Goal: Task Accomplishment & Management: Manage account settings

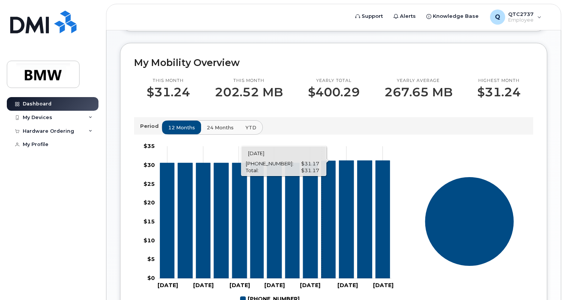
scroll to position [227, 0]
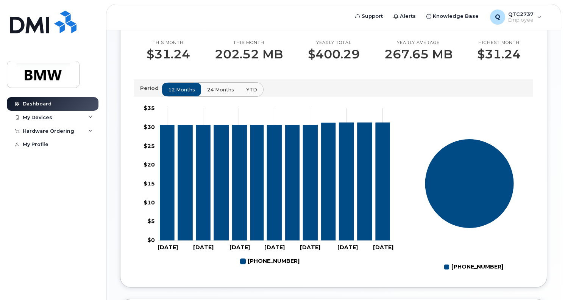
click at [226, 93] on span "24 months" at bounding box center [220, 89] width 27 height 7
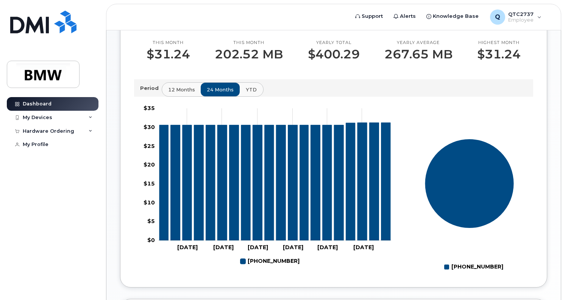
click at [254, 96] on button "YTD" at bounding box center [251, 90] width 24 height 14
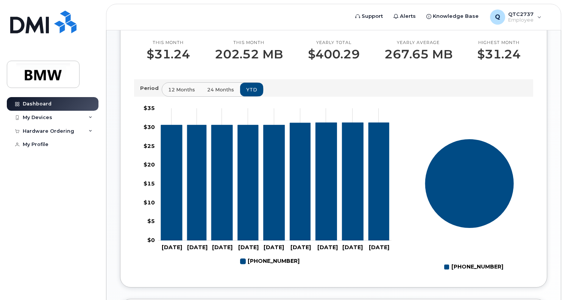
click at [222, 93] on span "24 months" at bounding box center [220, 89] width 27 height 7
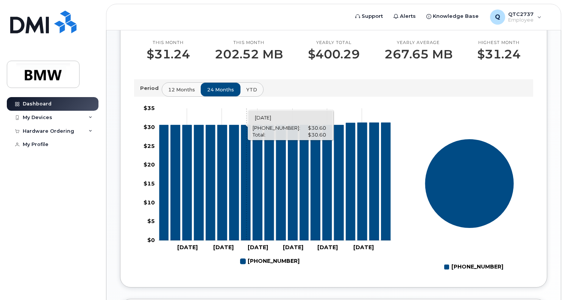
scroll to position [396, 0]
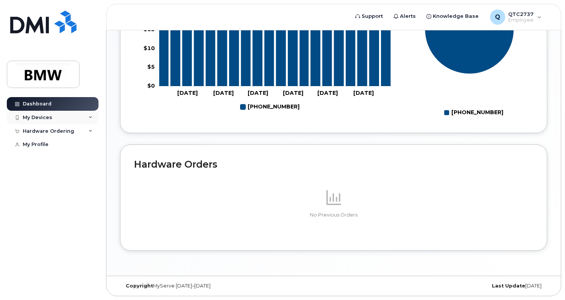
click at [67, 115] on div "My Devices" at bounding box center [53, 118] width 92 height 14
click at [67, 175] on div "Hardware Ordering" at bounding box center [49, 172] width 52 height 6
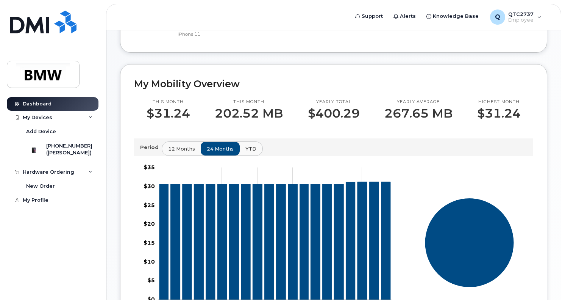
scroll to position [358, 0]
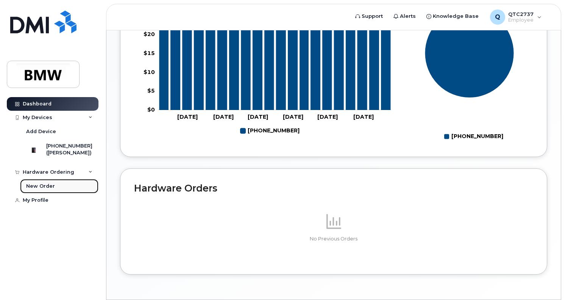
click at [48, 189] on div "New Order" at bounding box center [40, 186] width 29 height 7
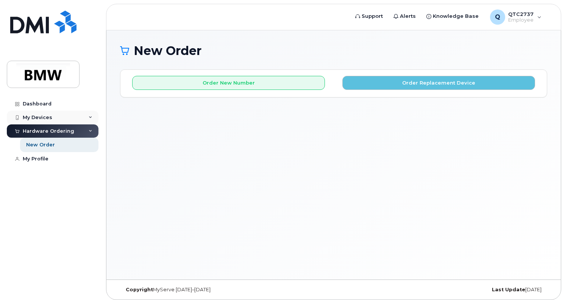
click at [45, 114] on div "My Devices" at bounding box center [38, 117] width 30 height 6
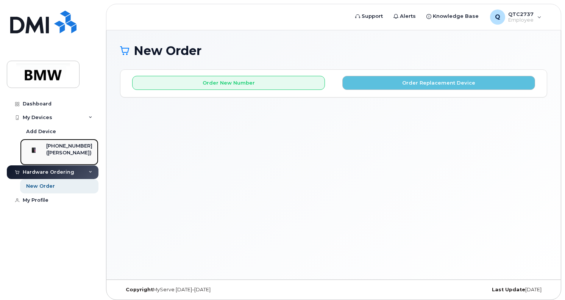
click at [62, 152] on div "([PERSON_NAME])" at bounding box center [69, 152] width 46 height 7
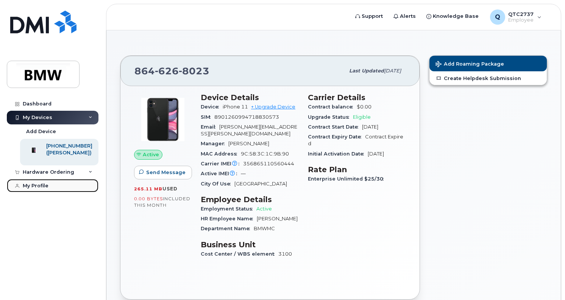
click at [48, 189] on div "My Profile" at bounding box center [36, 186] width 26 height 6
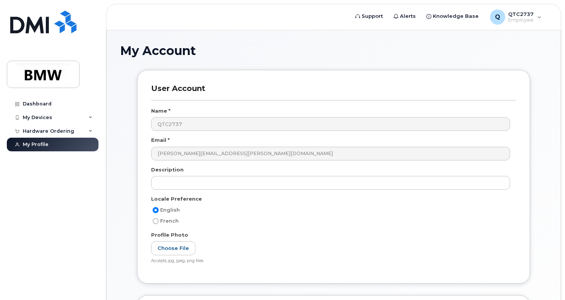
scroll to position [150, 0]
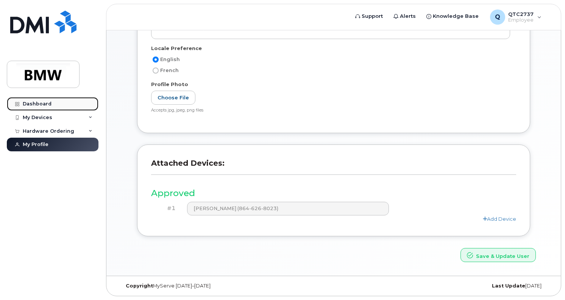
click at [48, 104] on div "Dashboard" at bounding box center [37, 104] width 29 height 6
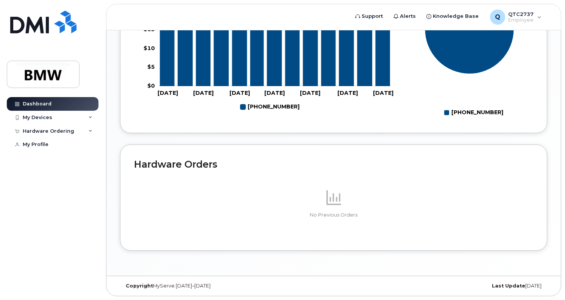
scroll to position [168, 0]
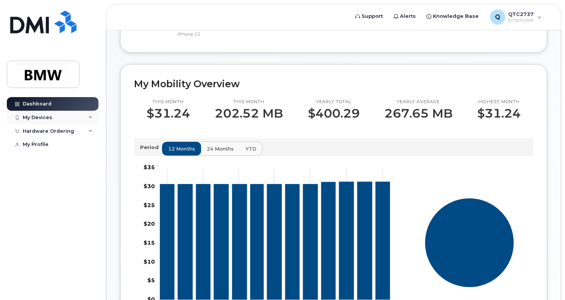
click at [57, 118] on div "My Devices" at bounding box center [53, 118] width 92 height 14
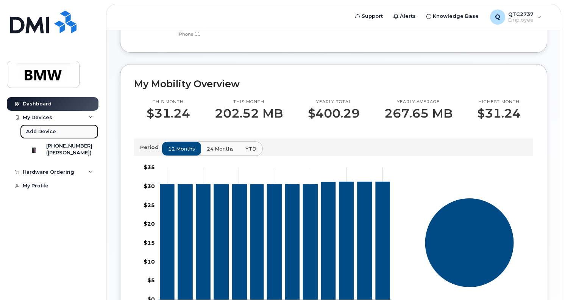
click at [57, 130] on link "Add Device" at bounding box center [59, 131] width 78 height 14
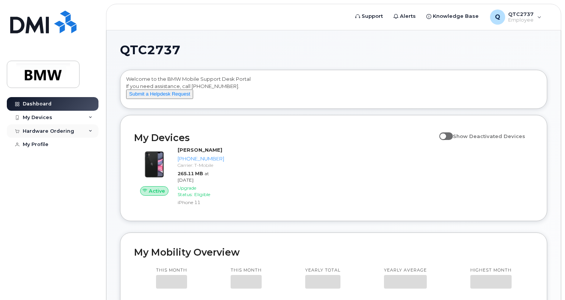
drag, startPoint x: 48, startPoint y: 131, endPoint x: 57, endPoint y: 131, distance: 9.1
click at [49, 131] on div "Hardware Ordering" at bounding box center [49, 131] width 52 height 6
